Goal: Information Seeking & Learning: Learn about a topic

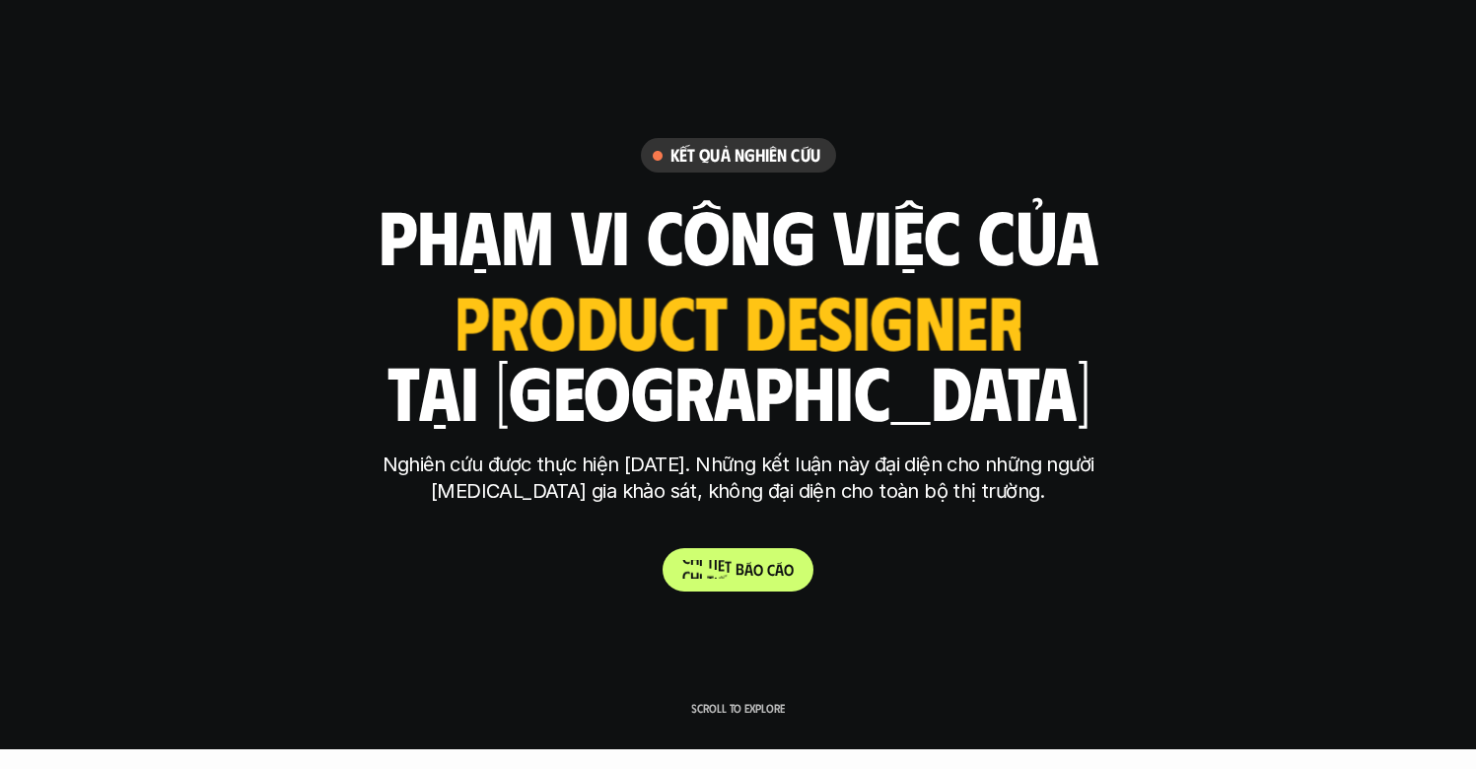
click at [776, 564] on p "C h i t i ế t b á o c á o" at bounding box center [737, 569] width 111 height 19
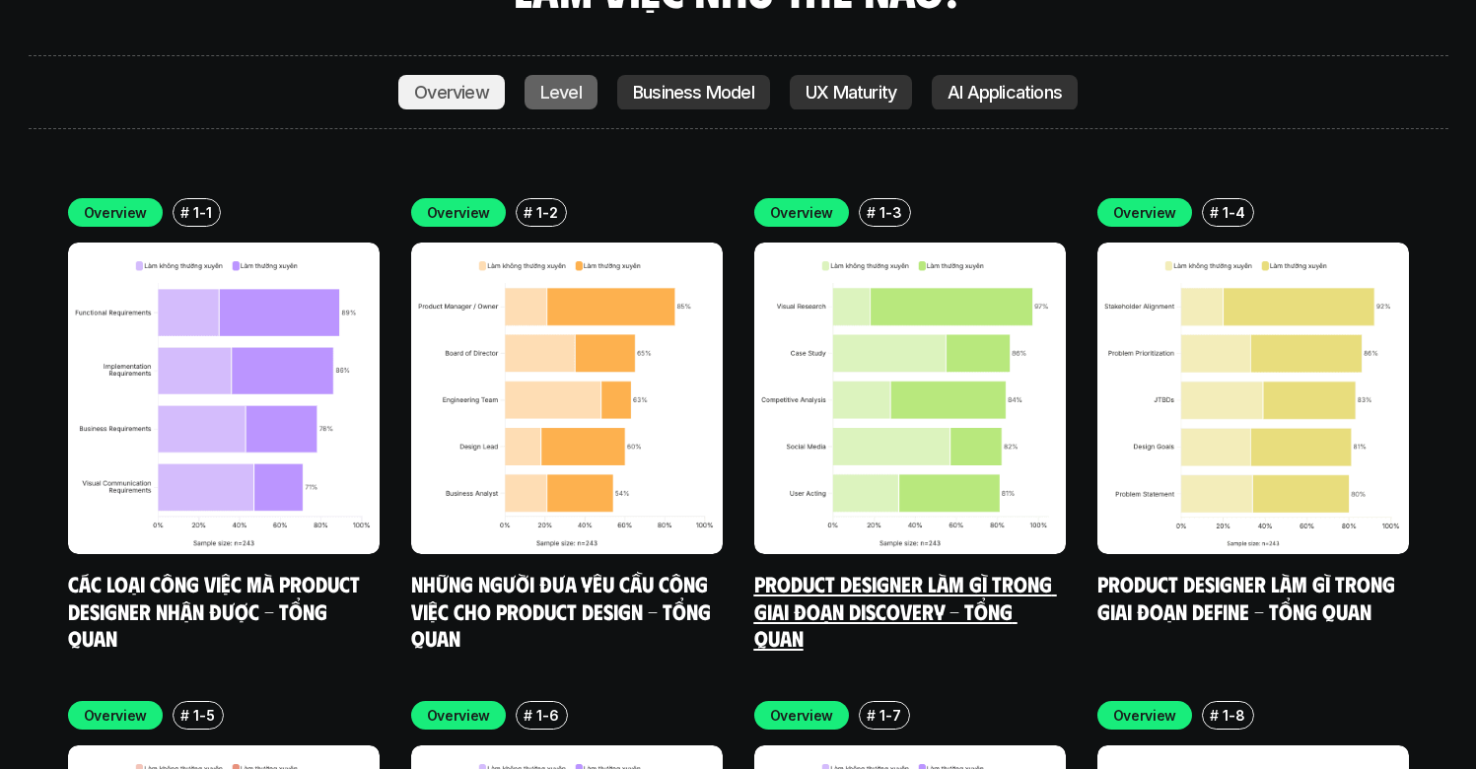
scroll to position [6863, 0]
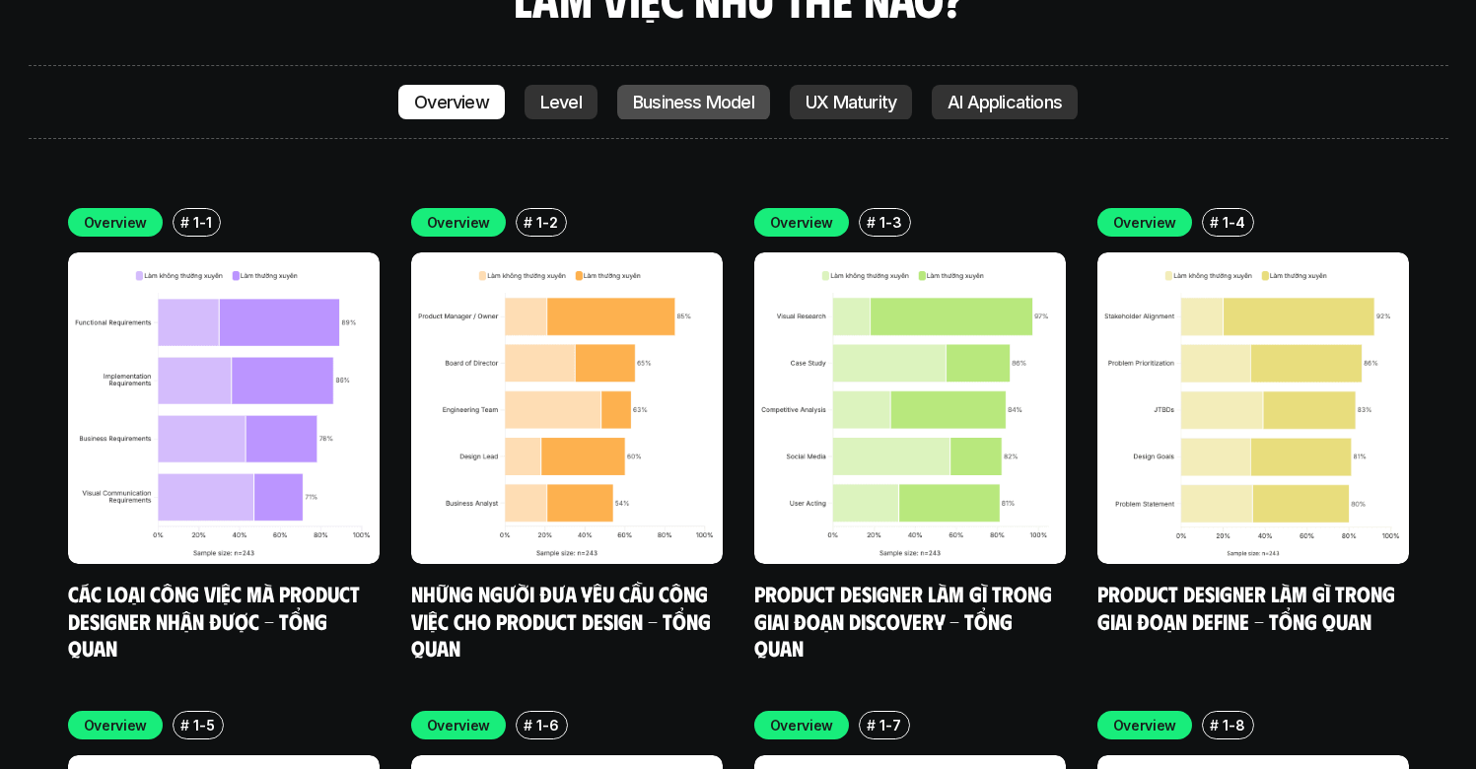
click at [638, 93] on p "Business Model" at bounding box center [693, 103] width 121 height 20
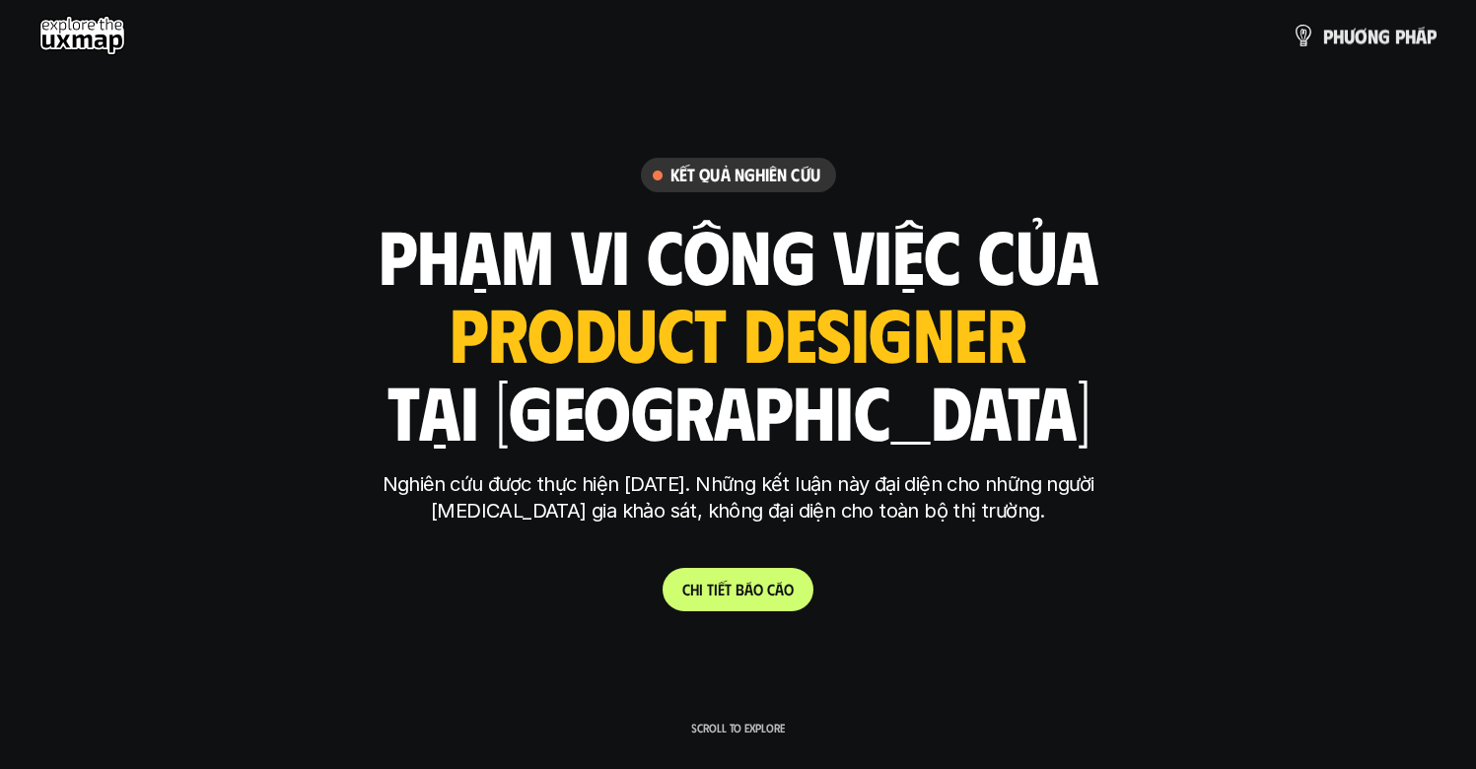
click at [64, 40] on use at bounding box center [82, 35] width 86 height 39
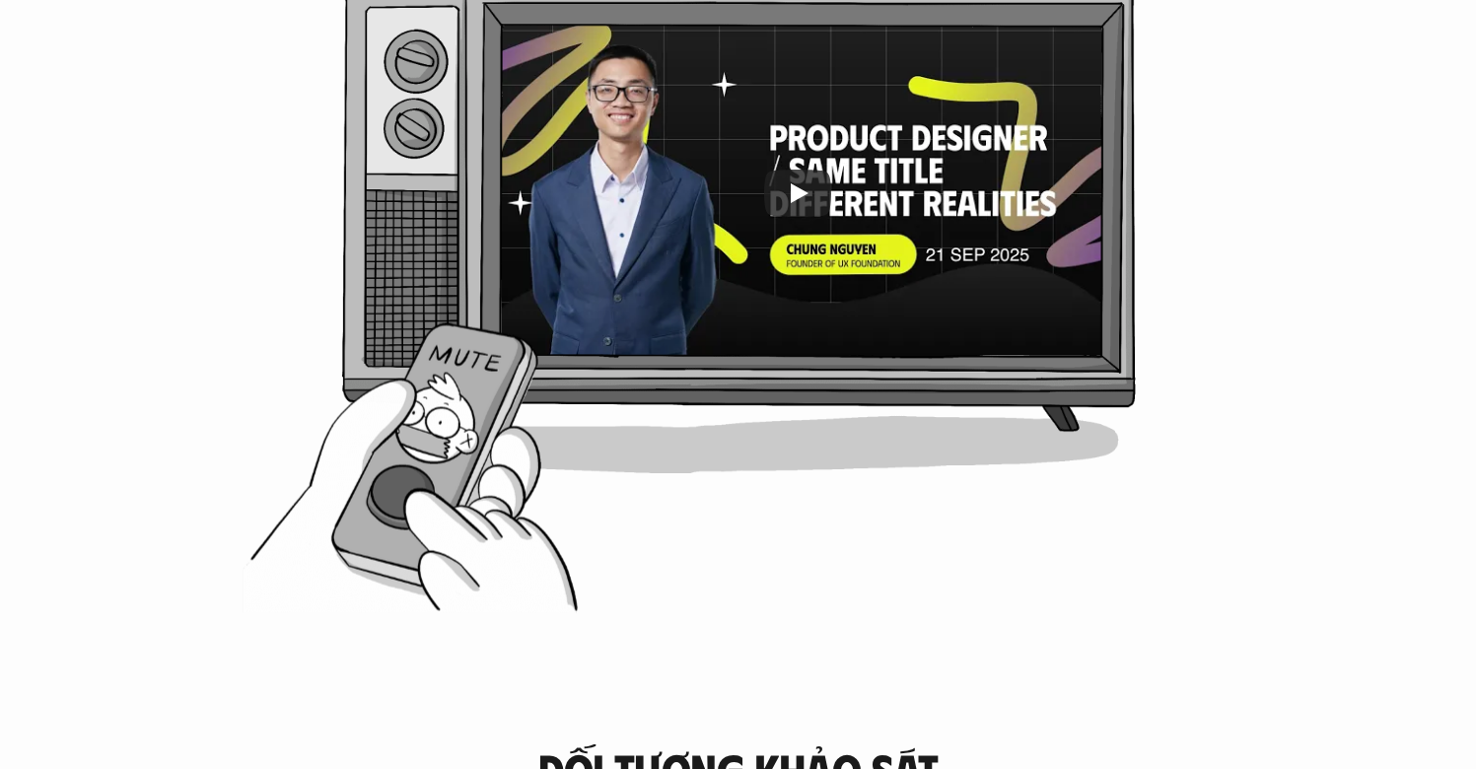
scroll to position [1113, 0]
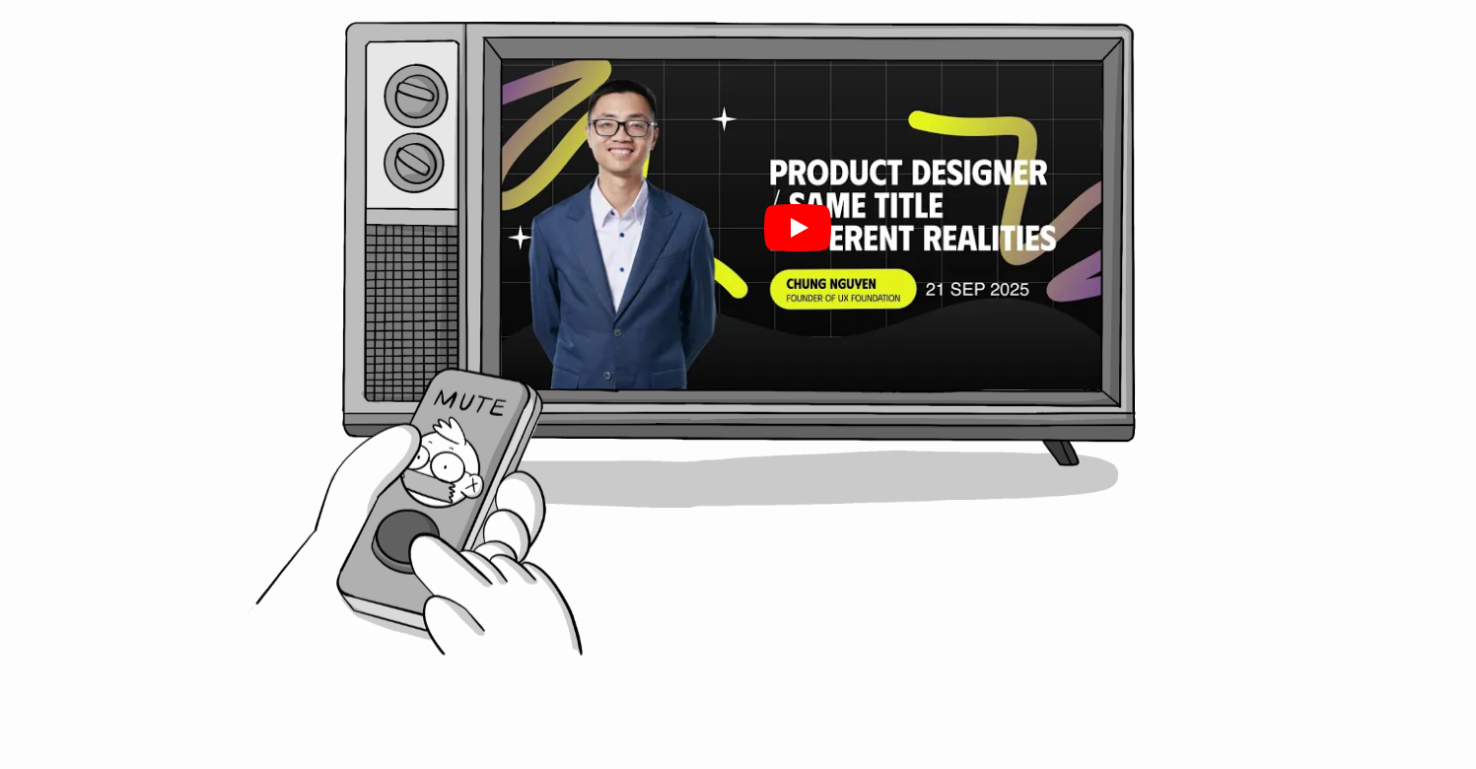
click at [922, 279] on div at bounding box center [797, 227] width 610 height 343
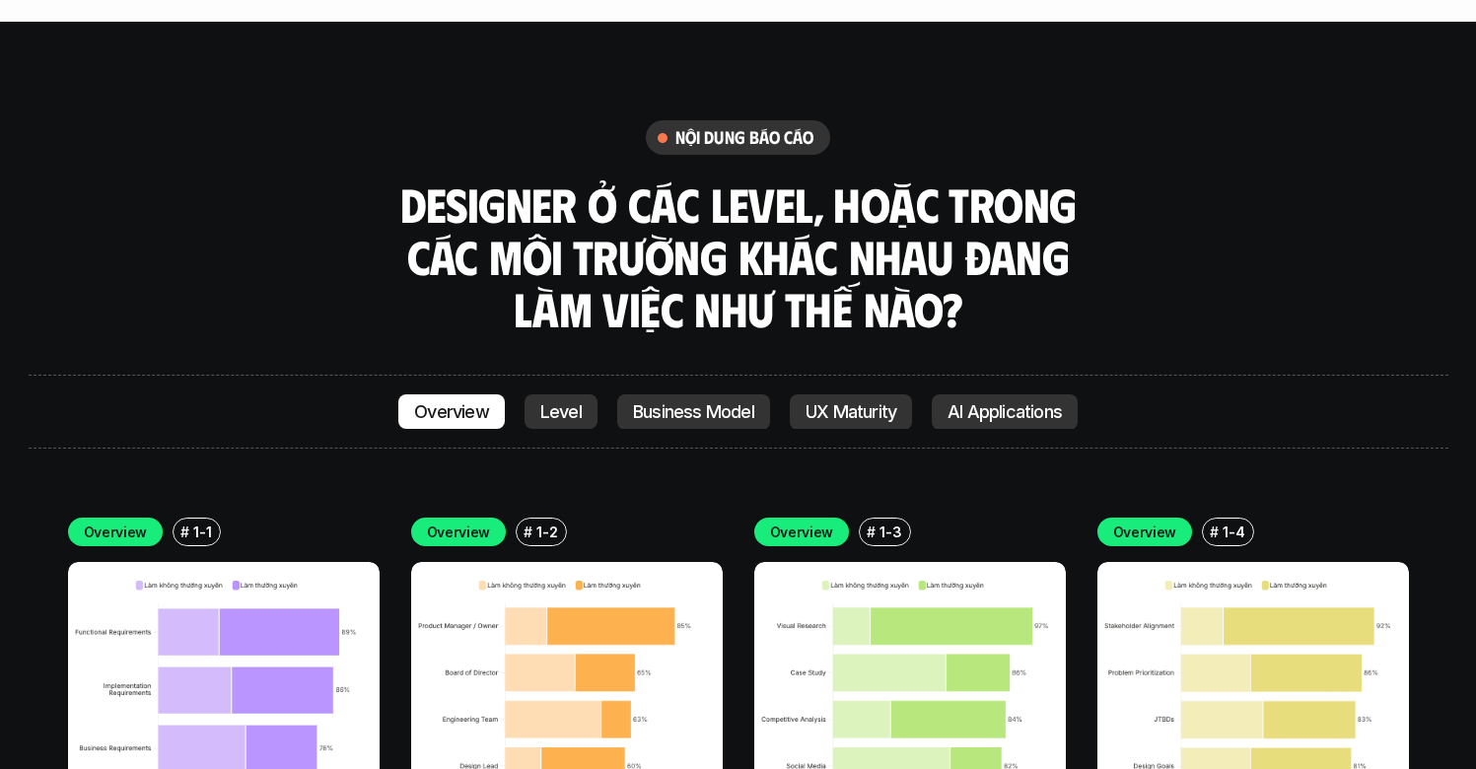
scroll to position [5881, 0]
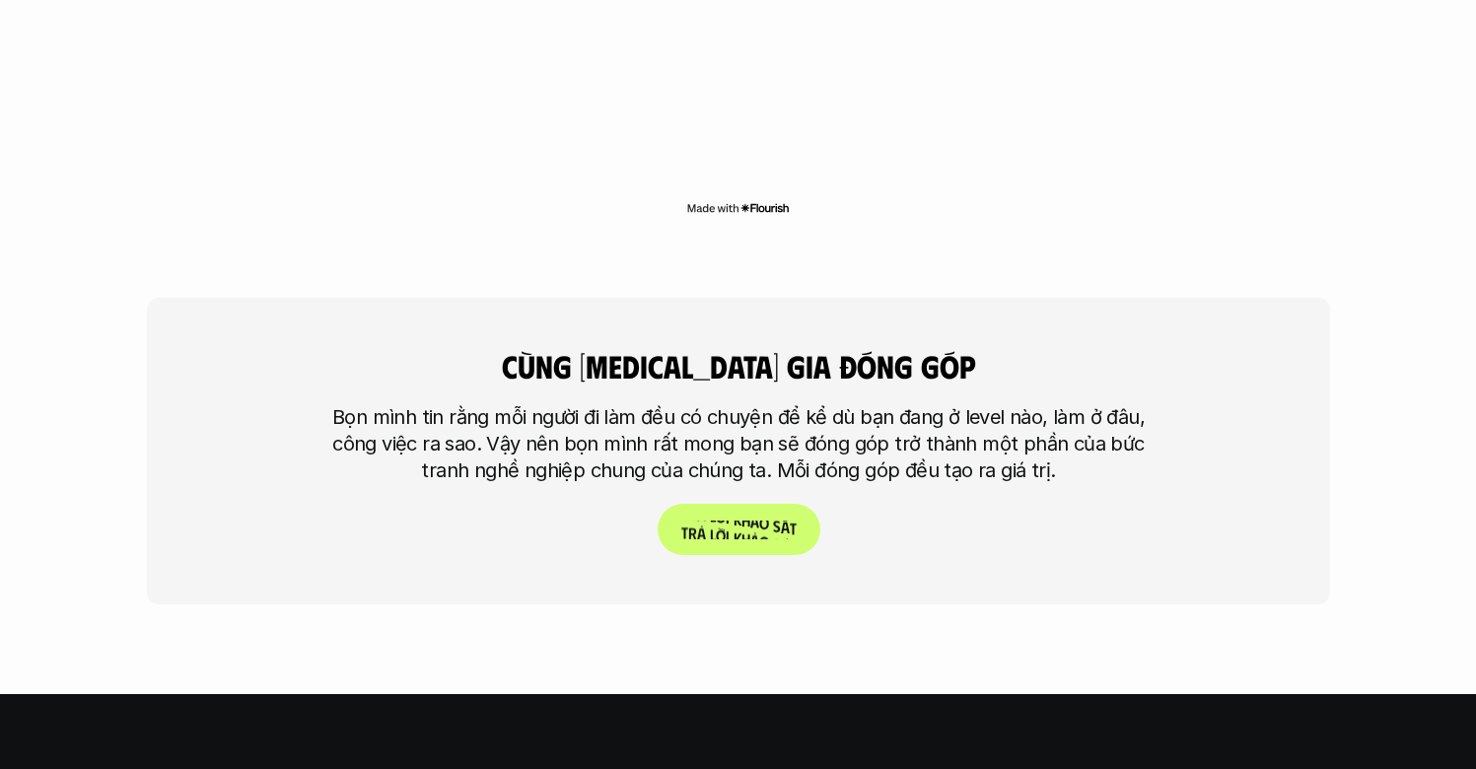
click at [769, 521] on p "T r ả l ờ i k h ả o s á t" at bounding box center [737, 530] width 115 height 19
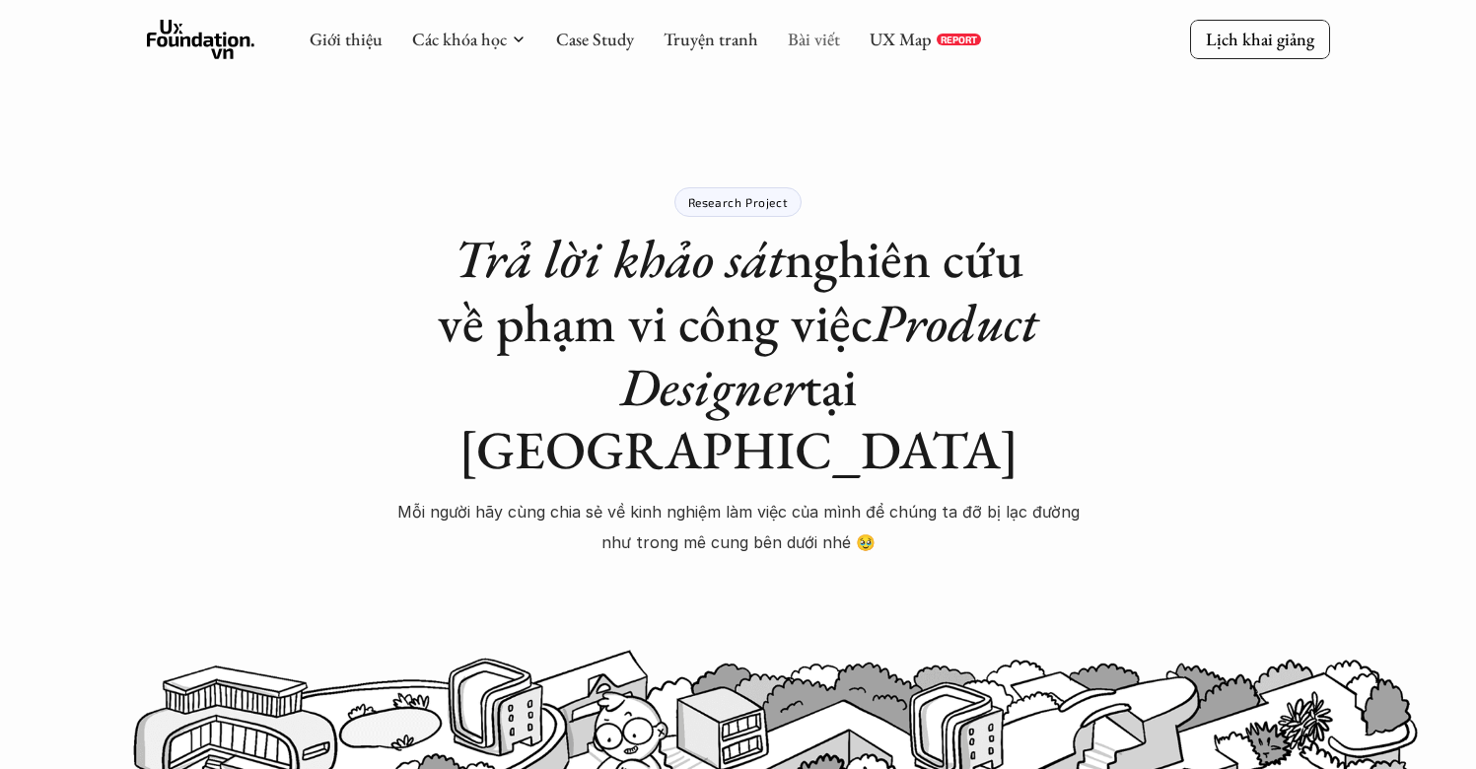
click at [809, 39] on link "Bài viết" at bounding box center [814, 39] width 52 height 23
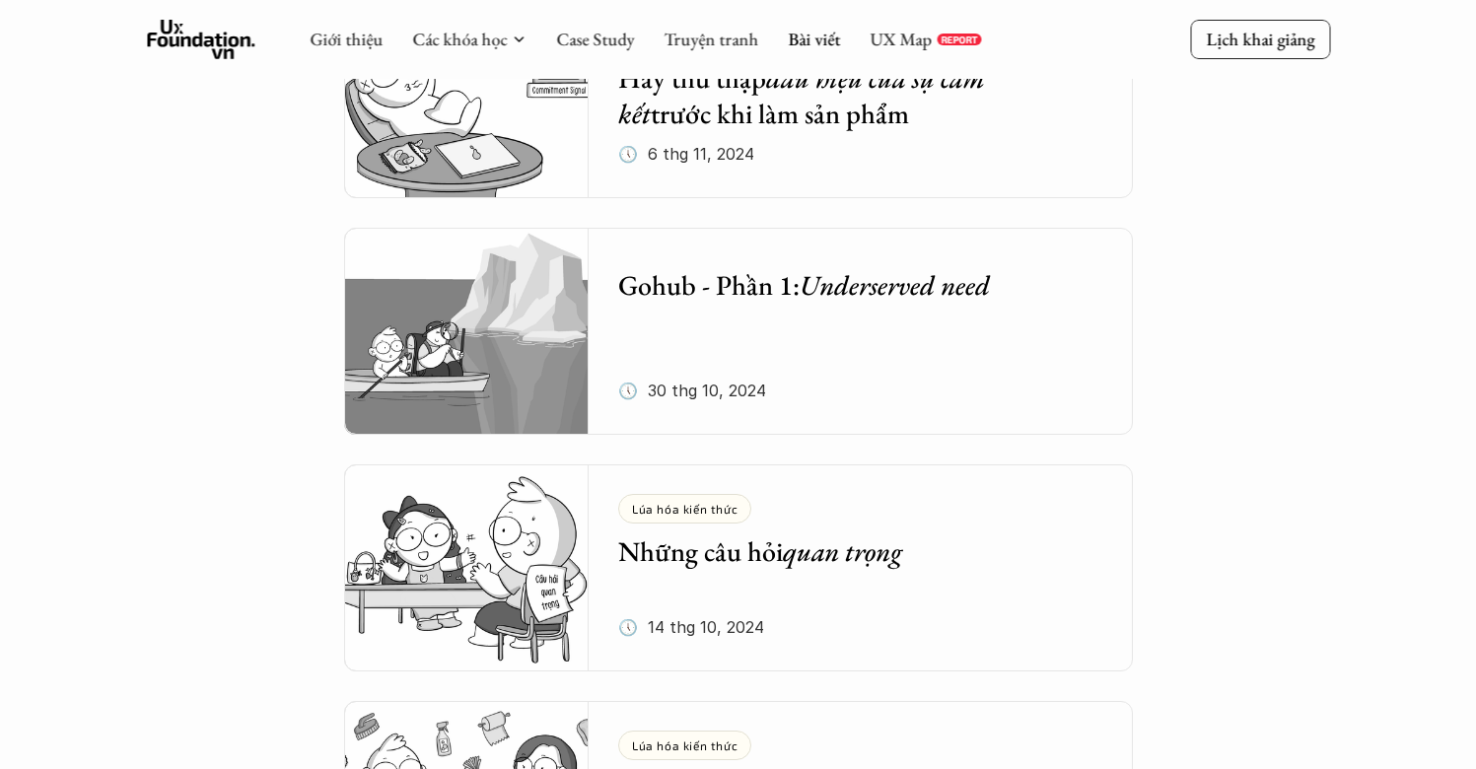
scroll to position [4460, 0]
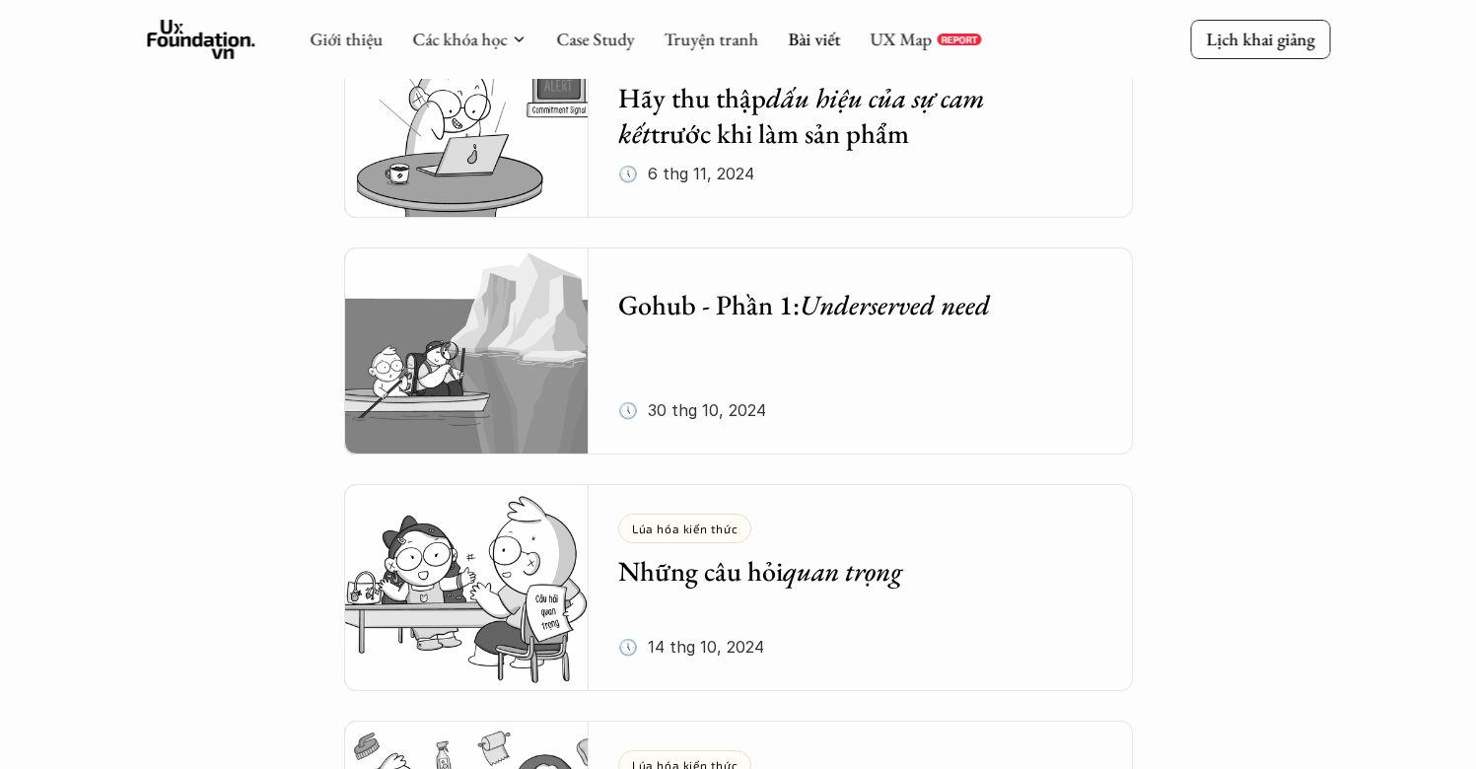
click at [229, 46] on icon at bounding box center [201, 39] width 108 height 39
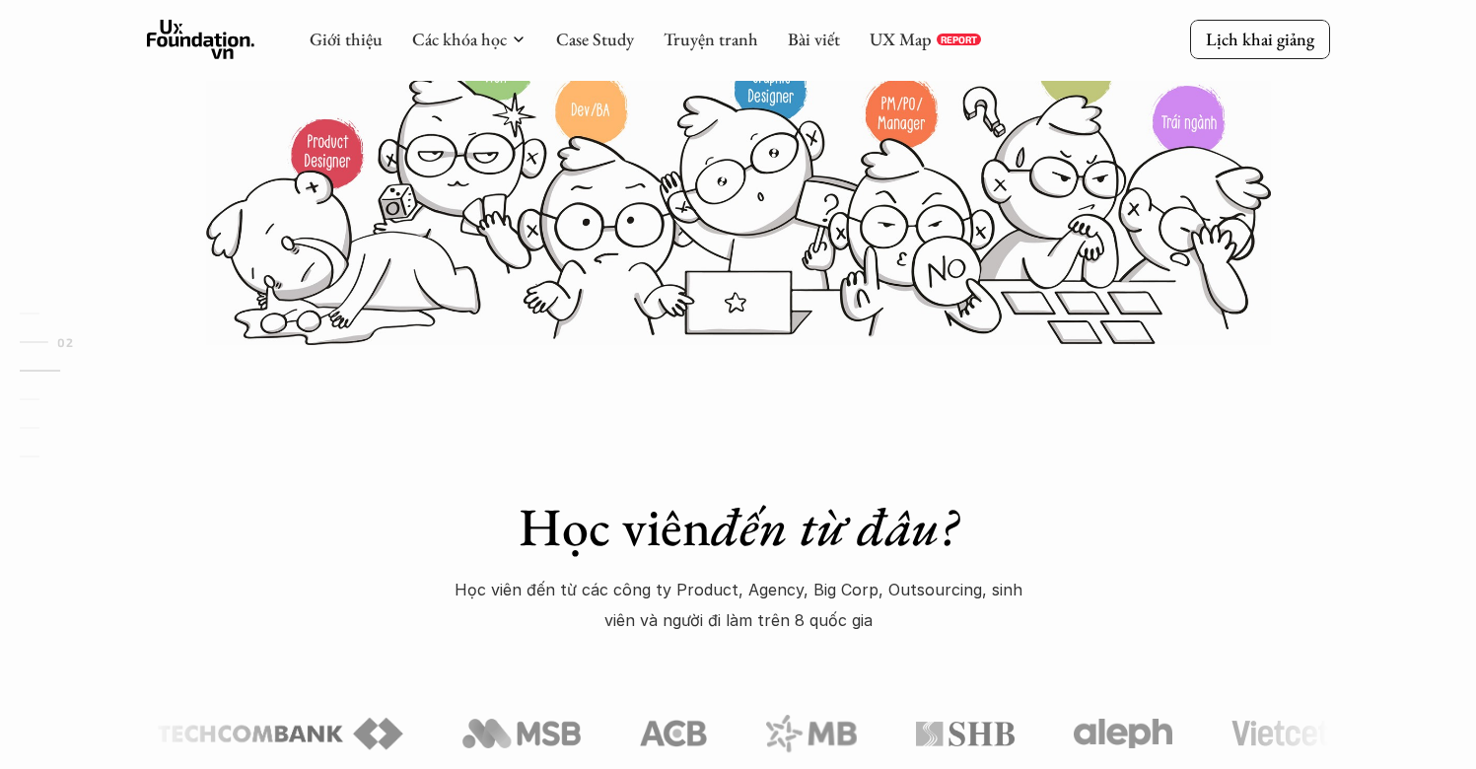
scroll to position [552, 0]
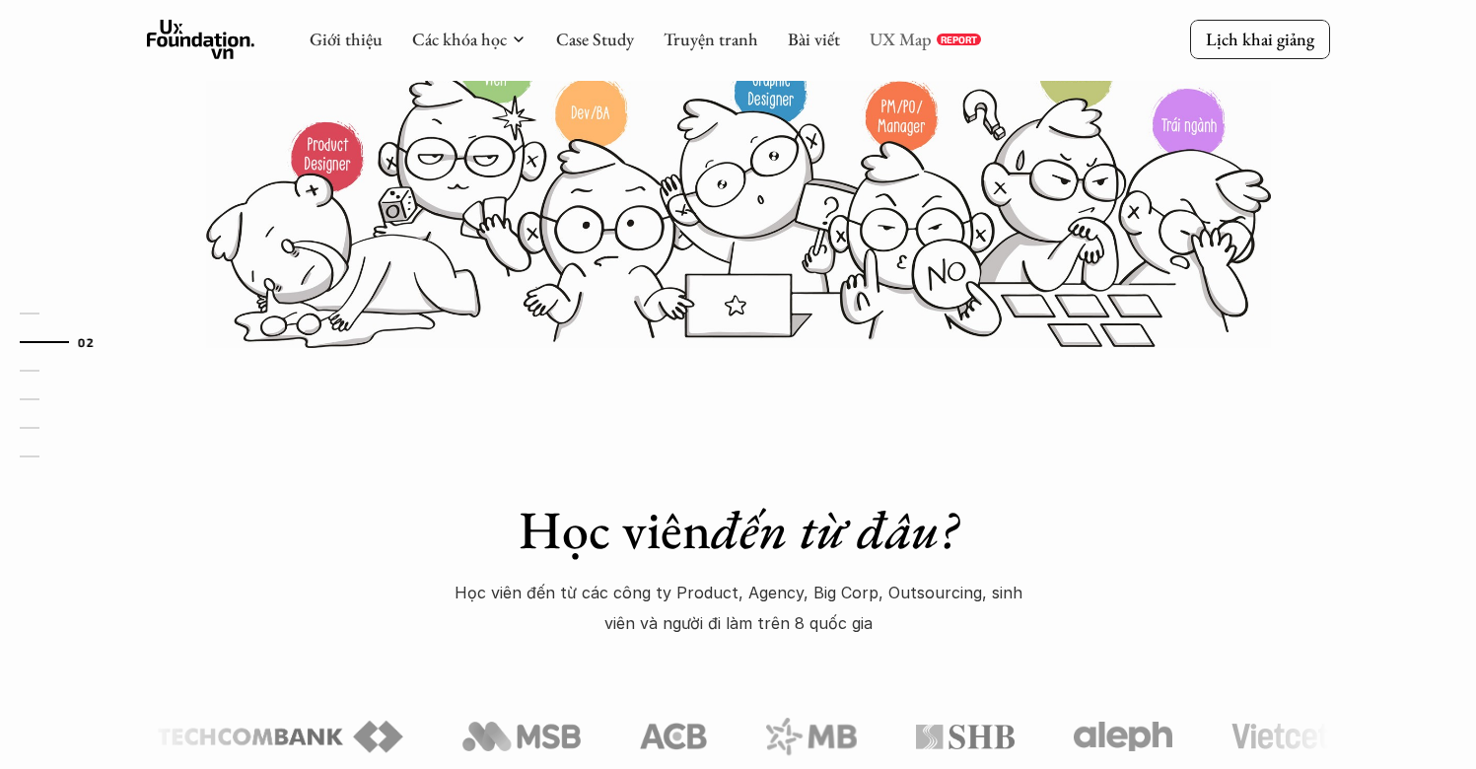
click at [881, 41] on link "UX Map" at bounding box center [901, 39] width 62 height 23
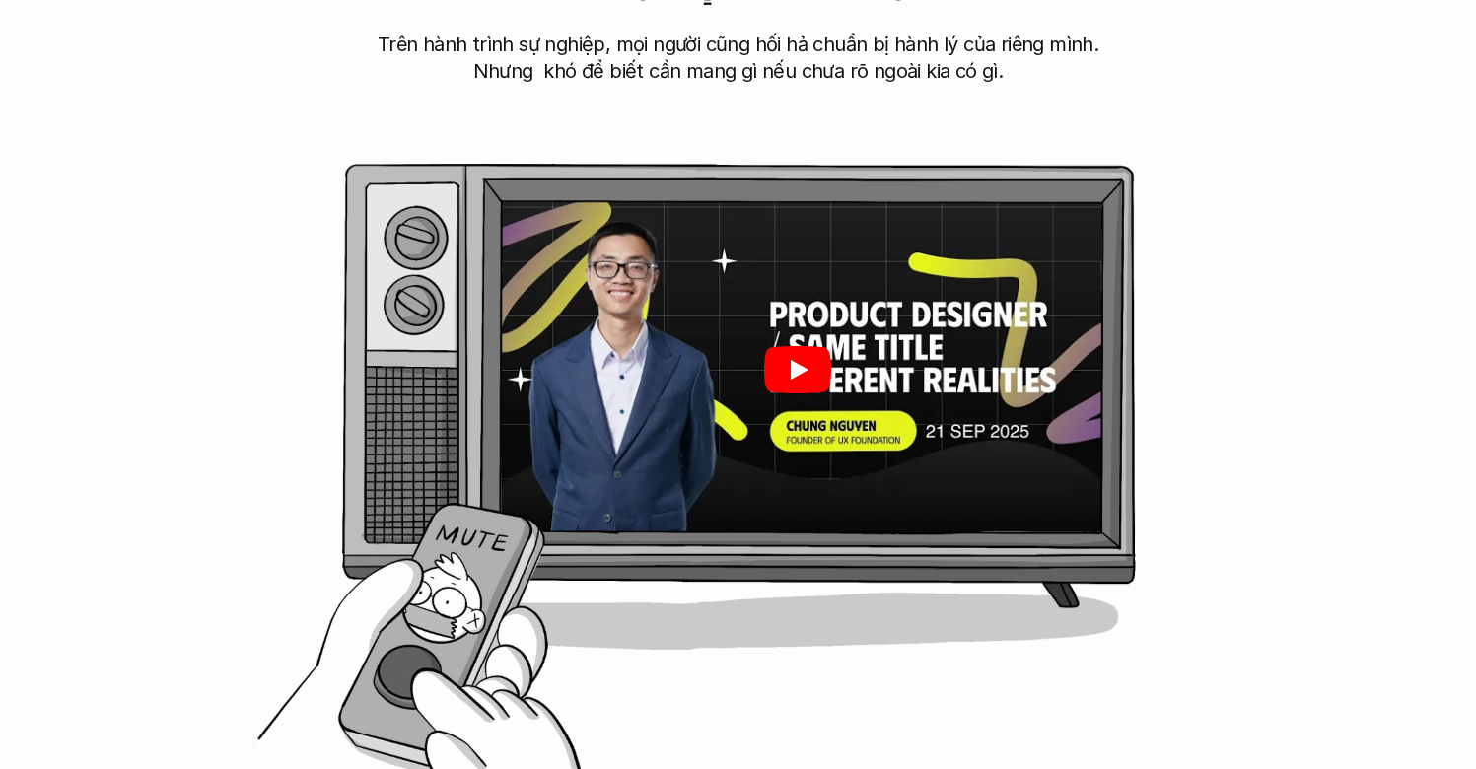
scroll to position [968, 0]
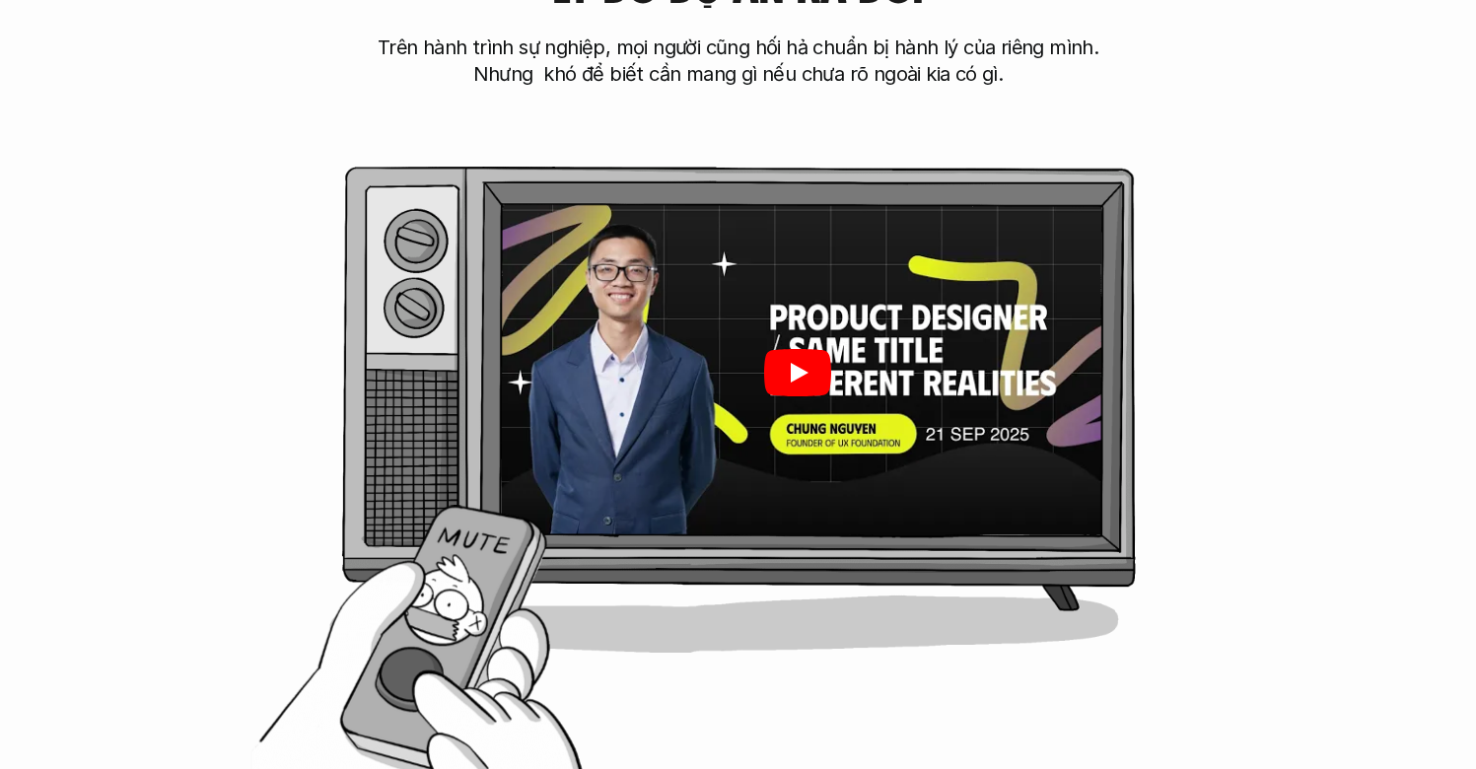
click at [811, 392] on icon "Play" at bounding box center [796, 372] width 67 height 47
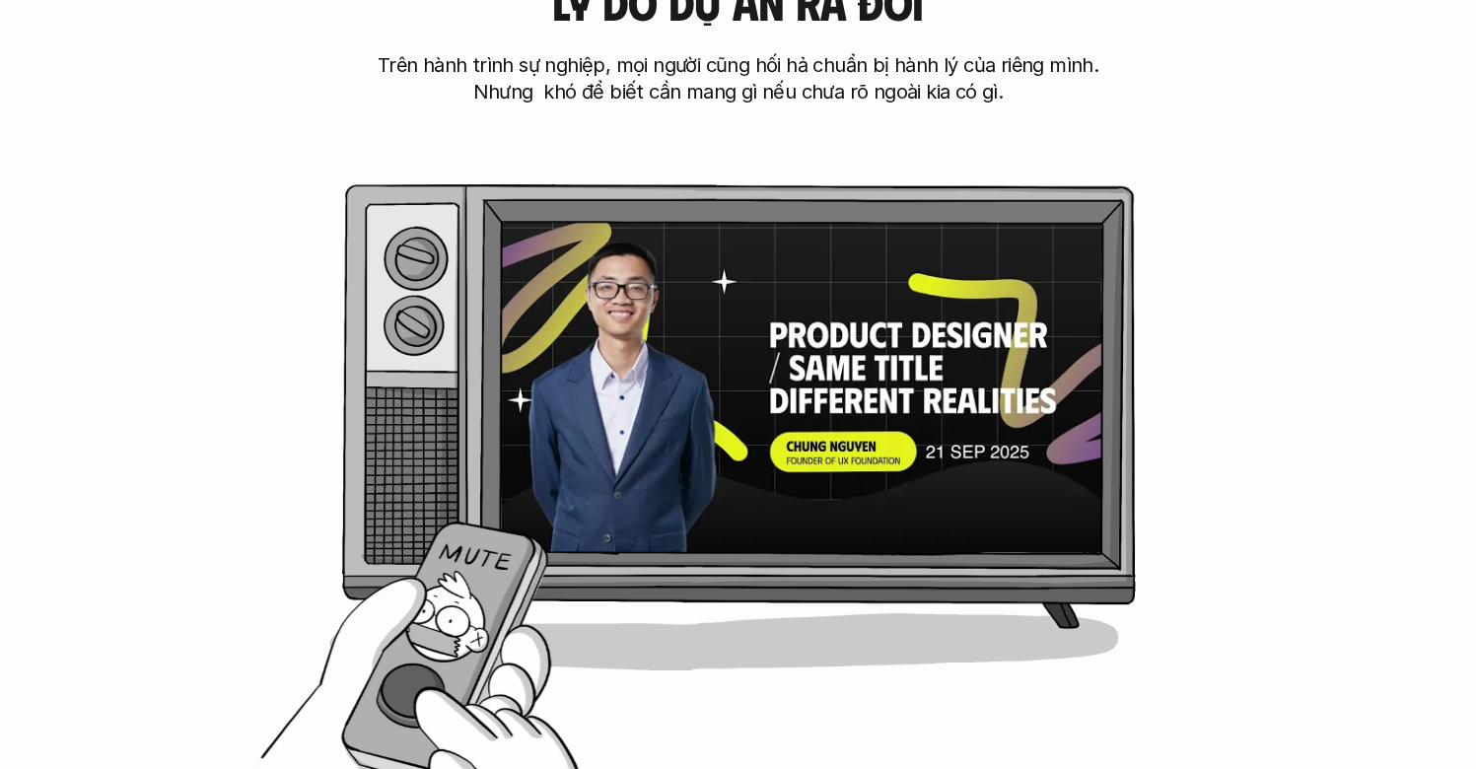
scroll to position [946, 0]
